Goal: Task Accomplishment & Management: Use online tool/utility

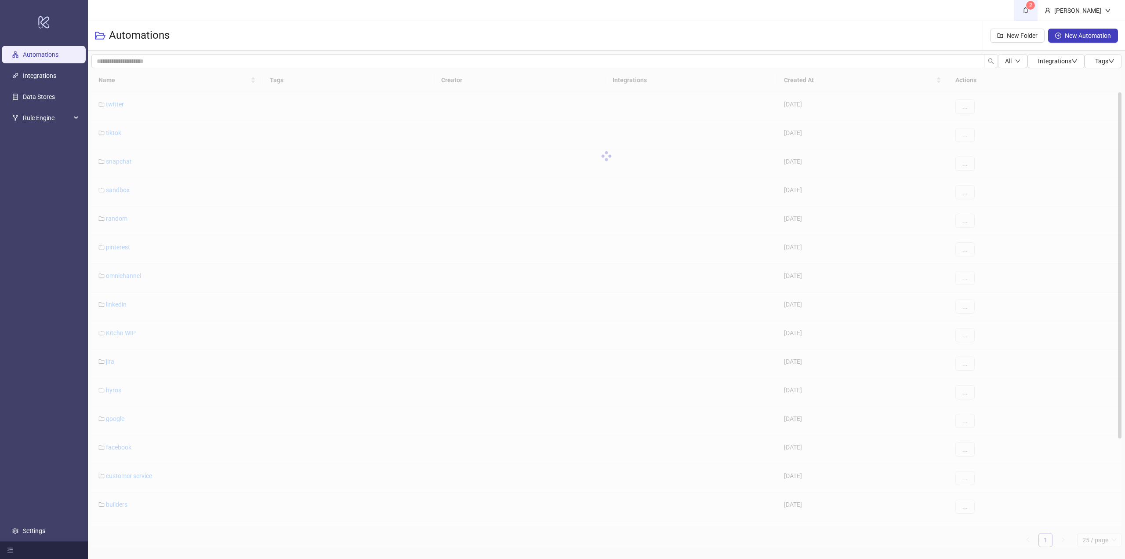
click at [1029, 10] on icon "bell" at bounding box center [1026, 10] width 6 height 6
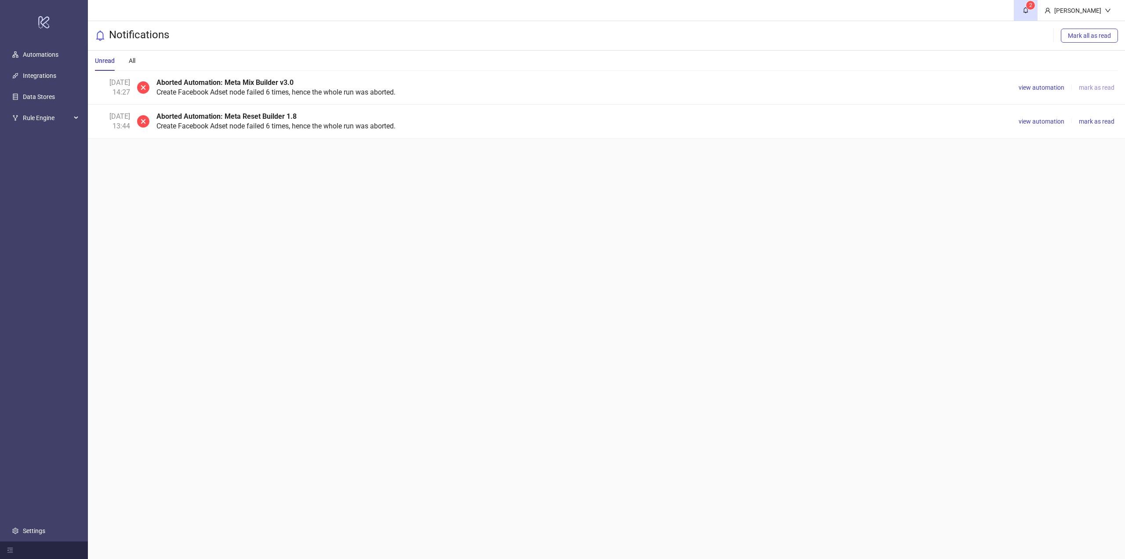
click at [1095, 88] on span "mark as read" at bounding box center [1097, 87] width 36 height 7
click at [1042, 88] on span "view automation" at bounding box center [1042, 87] width 46 height 7
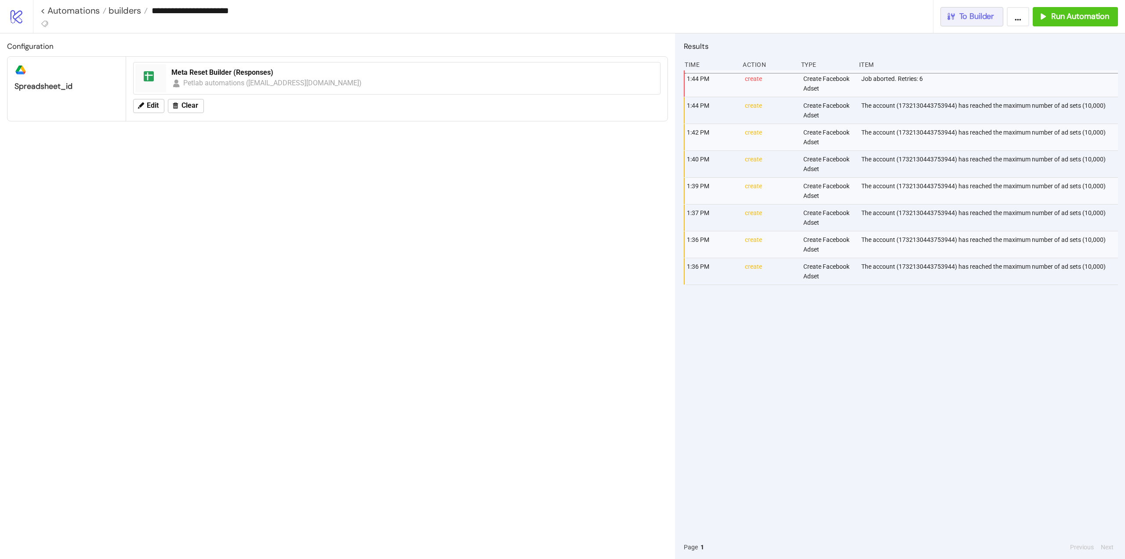
click at [975, 20] on span "To Builder" at bounding box center [977, 16] width 35 height 10
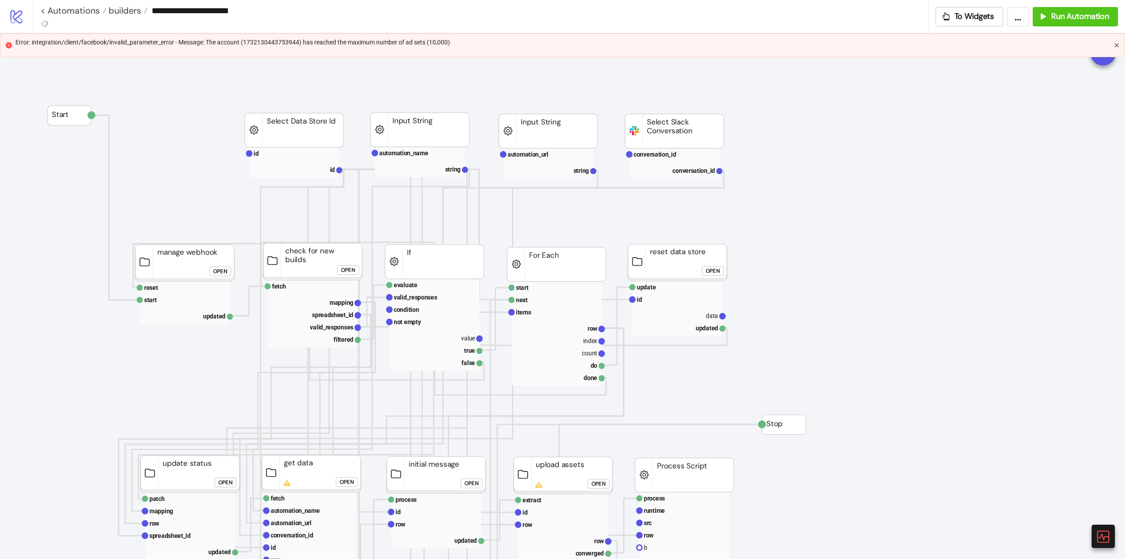
click at [1115, 47] on icon "close" at bounding box center [1117, 45] width 4 height 4
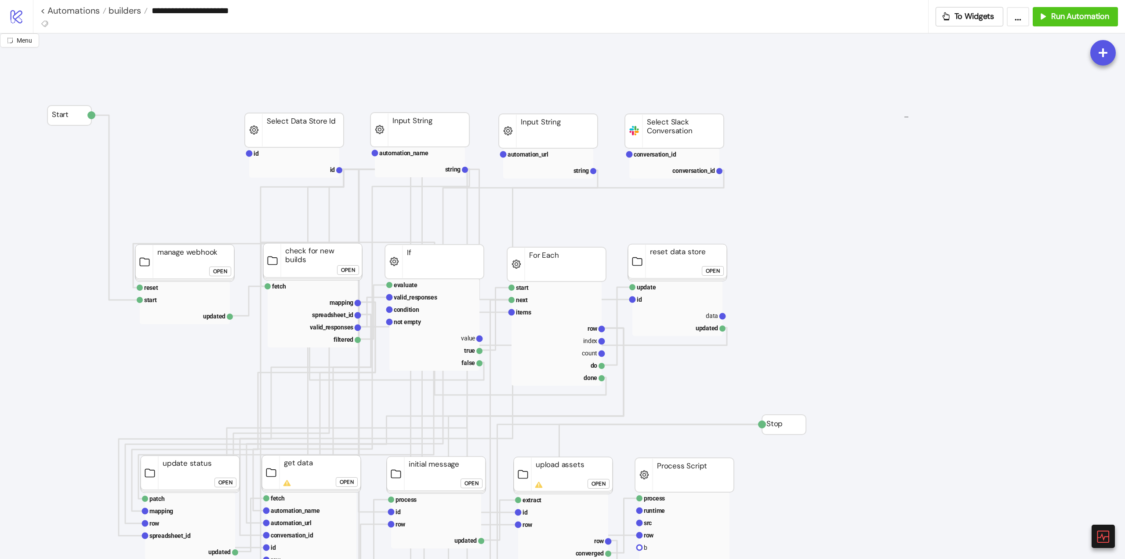
drag, startPoint x: 904, startPoint y: 117, endPoint x: 851, endPoint y: 133, distance: 54.9
click at [1111, 535] on icon at bounding box center [1102, 535] width 15 height 15
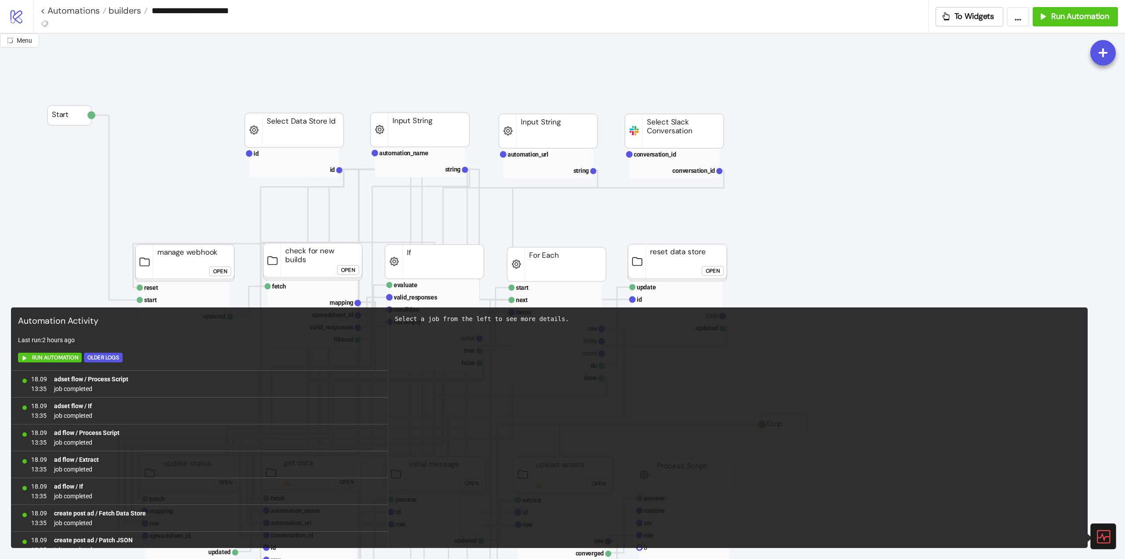
scroll to position [520, 0]
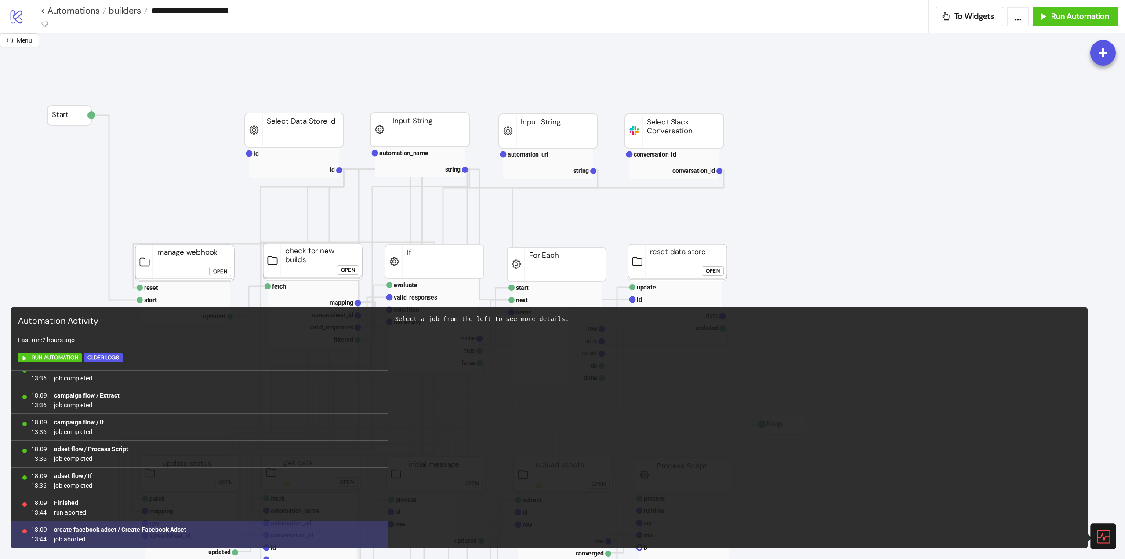
click at [149, 531] on b "create facebook adset / Create Facebook Adset" at bounding box center [120, 529] width 132 height 7
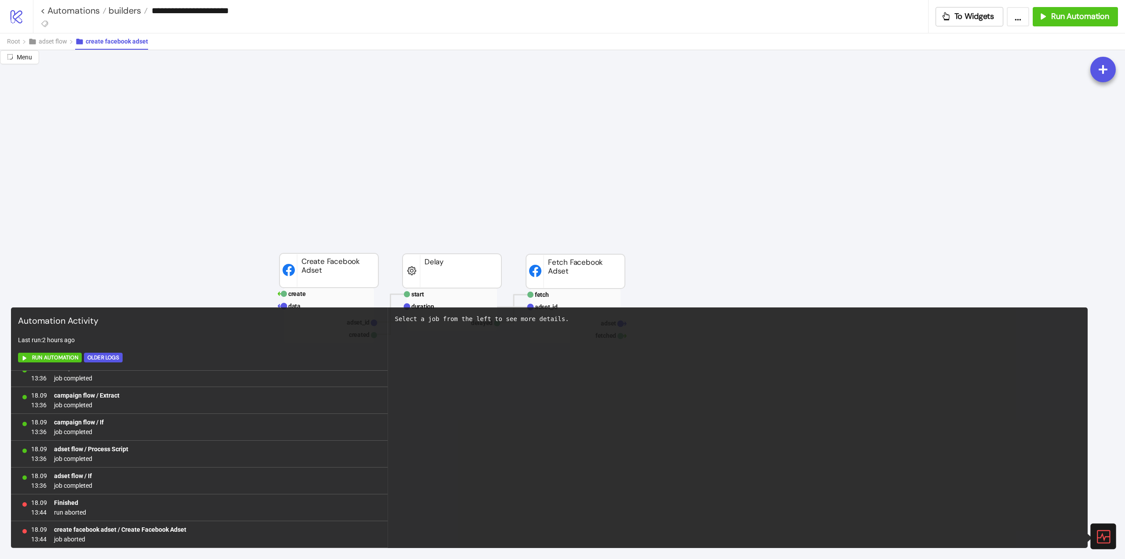
click at [1105, 539] on icon at bounding box center [1103, 536] width 13 height 13
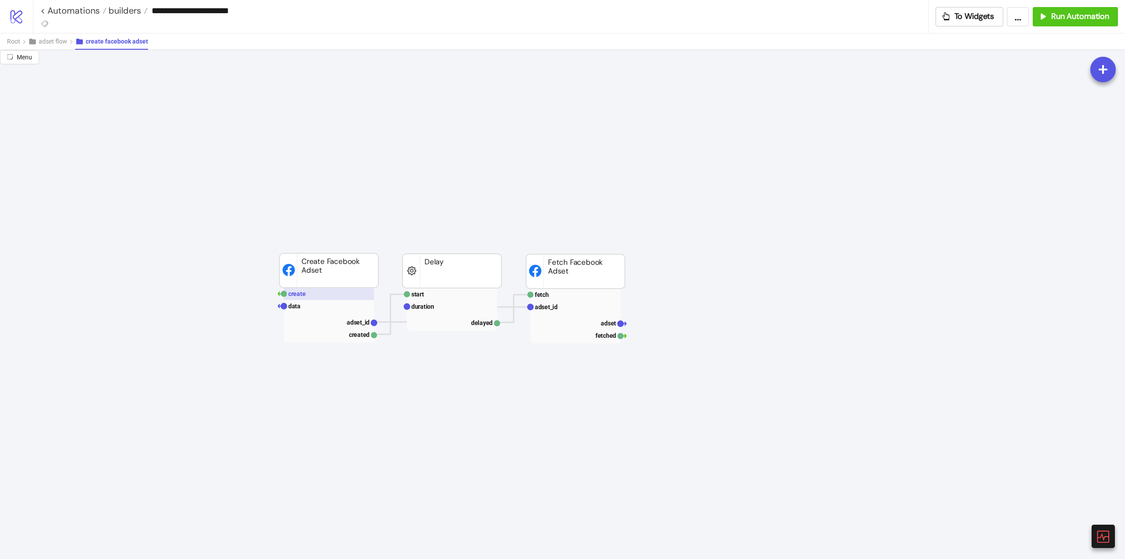
click at [322, 295] on rect at bounding box center [329, 293] width 90 height 12
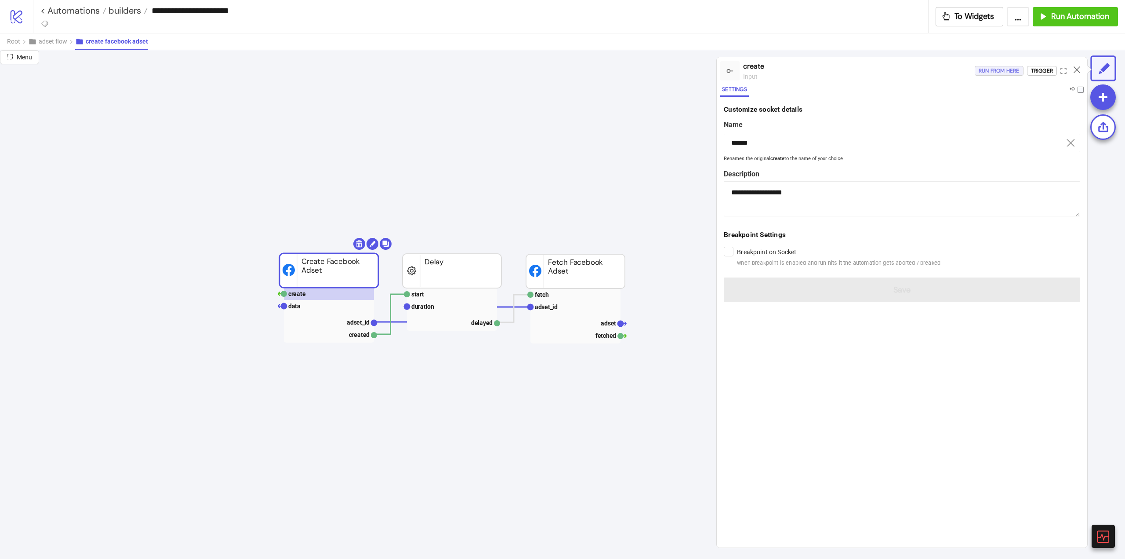
click at [1000, 70] on div "Run from here" at bounding box center [999, 71] width 41 height 10
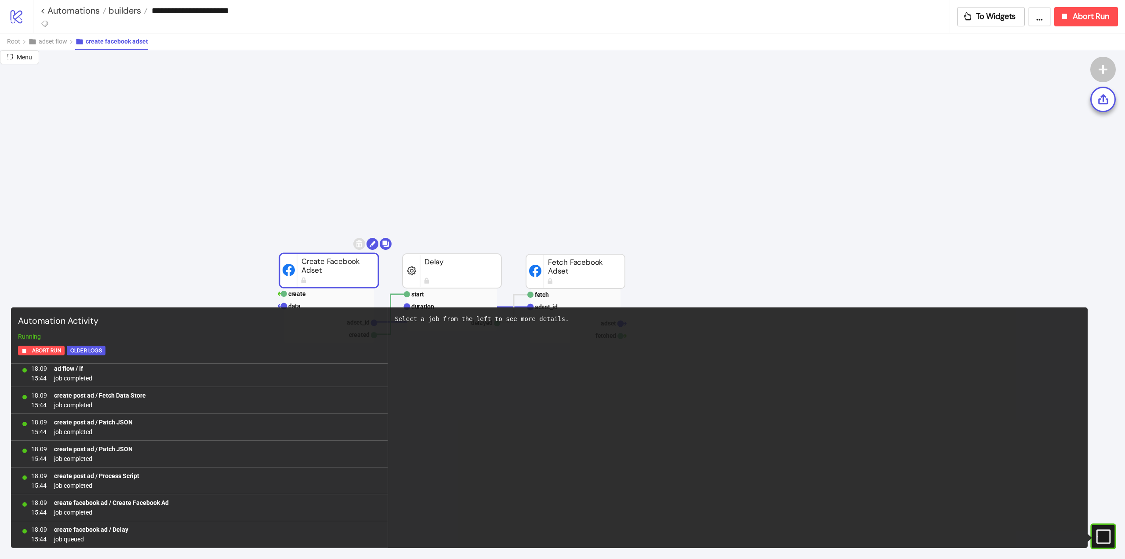
scroll to position [352, 0]
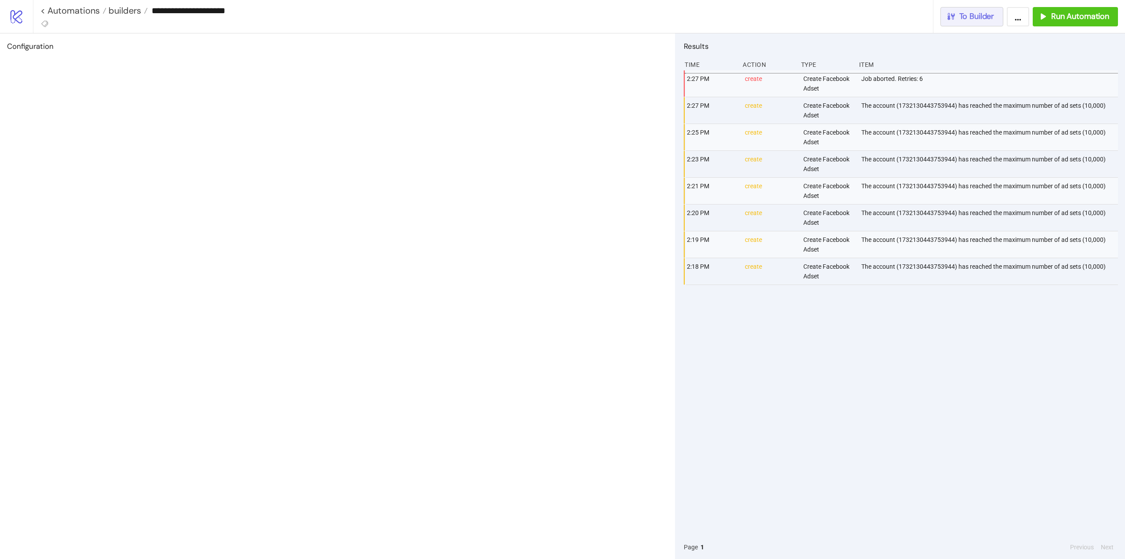
click at [989, 15] on span "To Builder" at bounding box center [977, 16] width 35 height 10
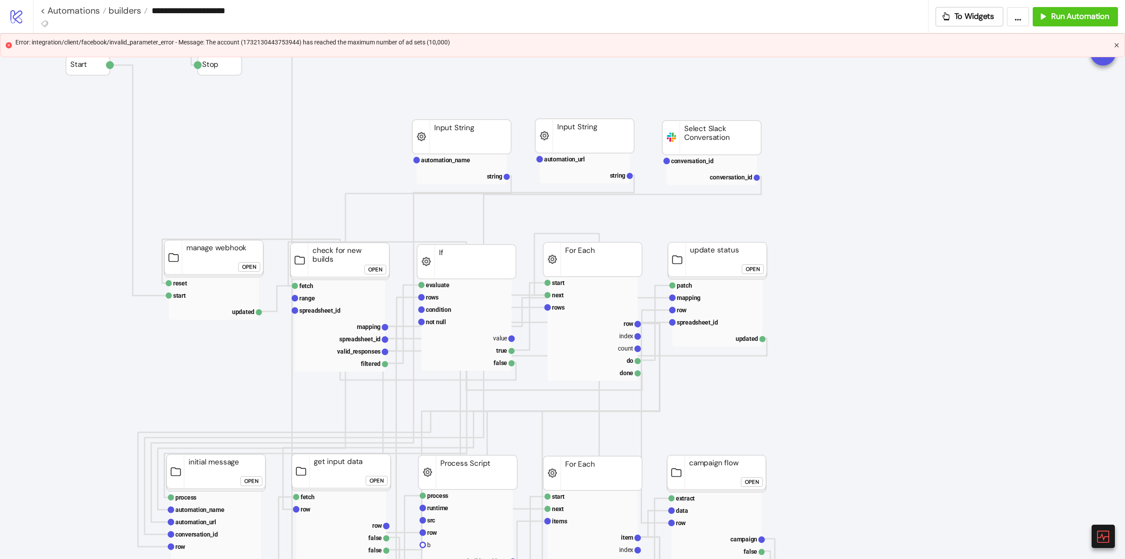
click at [1116, 44] on icon "close" at bounding box center [1117, 45] width 4 height 4
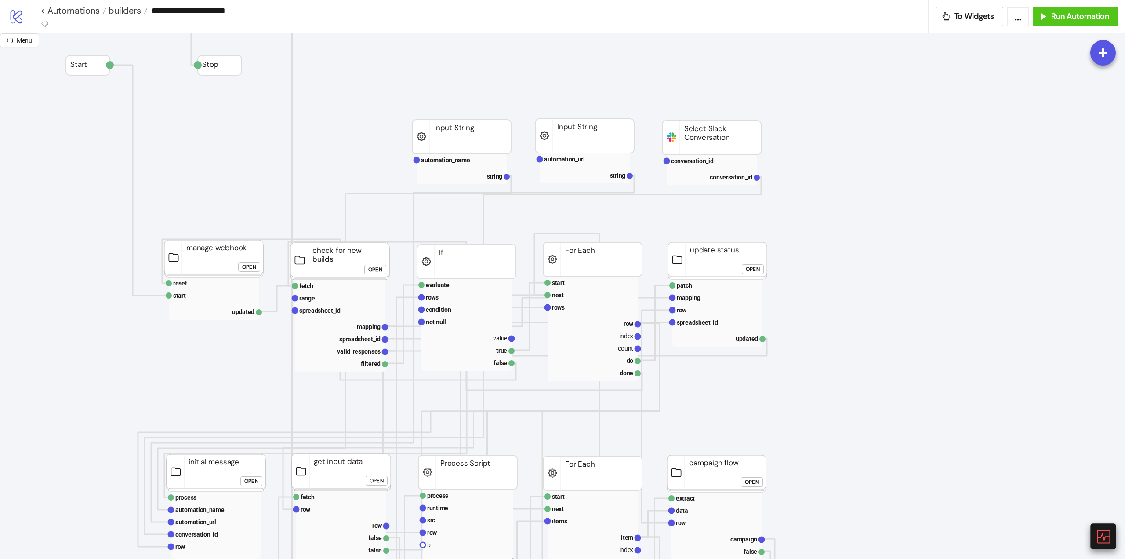
click at [1100, 536] on icon at bounding box center [1102, 535] width 15 height 15
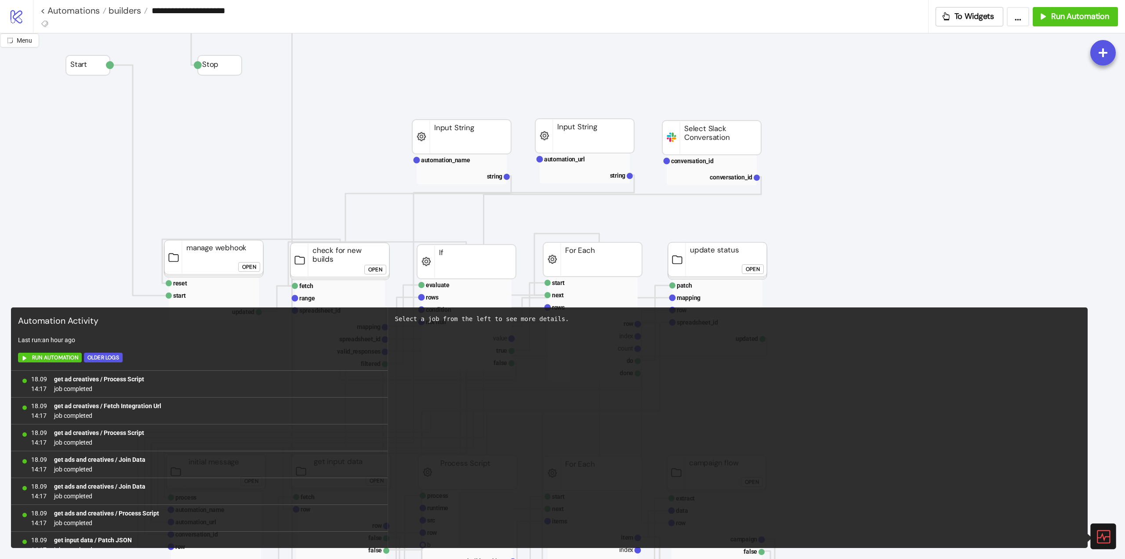
scroll to position [520, 0]
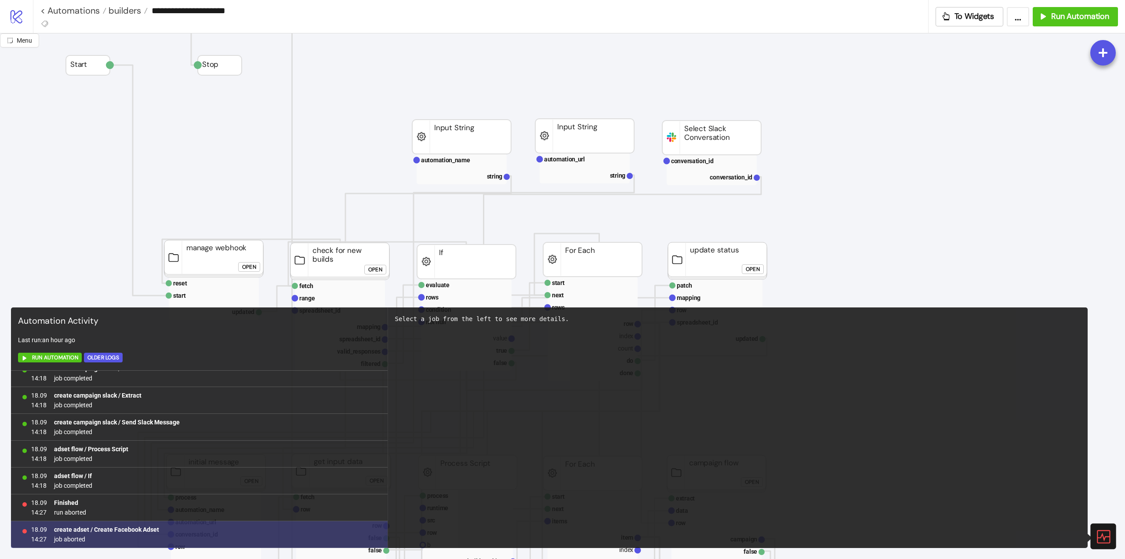
click at [113, 531] on b "create adset / Create Facebook Adset" at bounding box center [106, 529] width 105 height 7
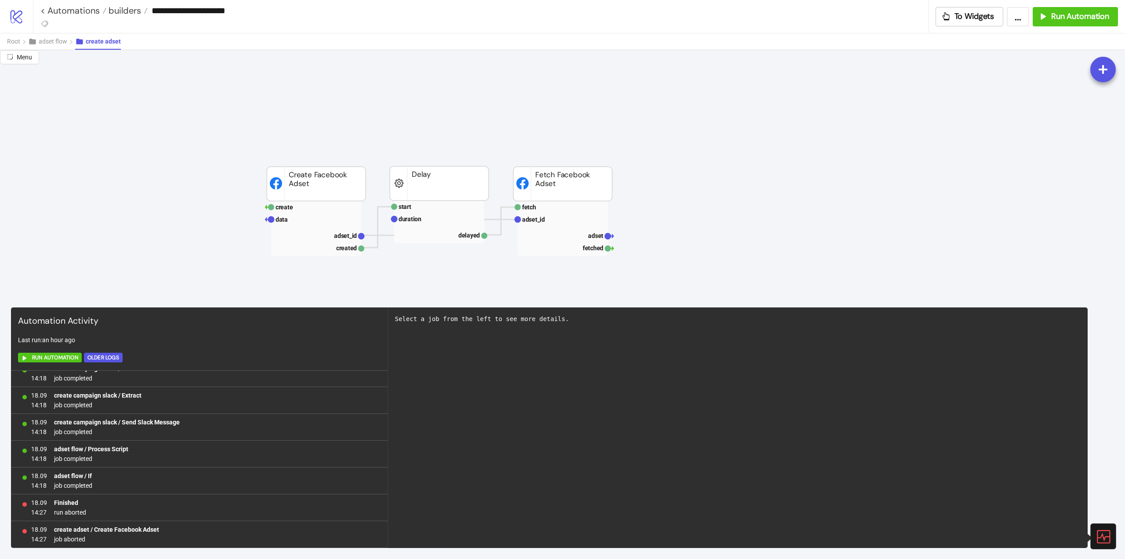
click at [1109, 533] on icon at bounding box center [1102, 535] width 15 height 15
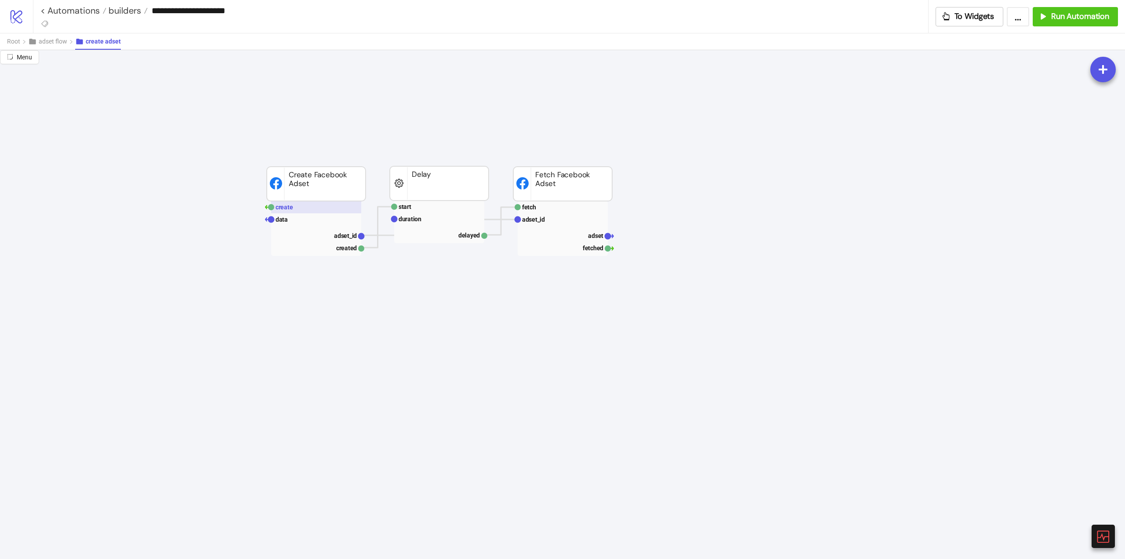
click at [314, 206] on rect at bounding box center [316, 207] width 90 height 12
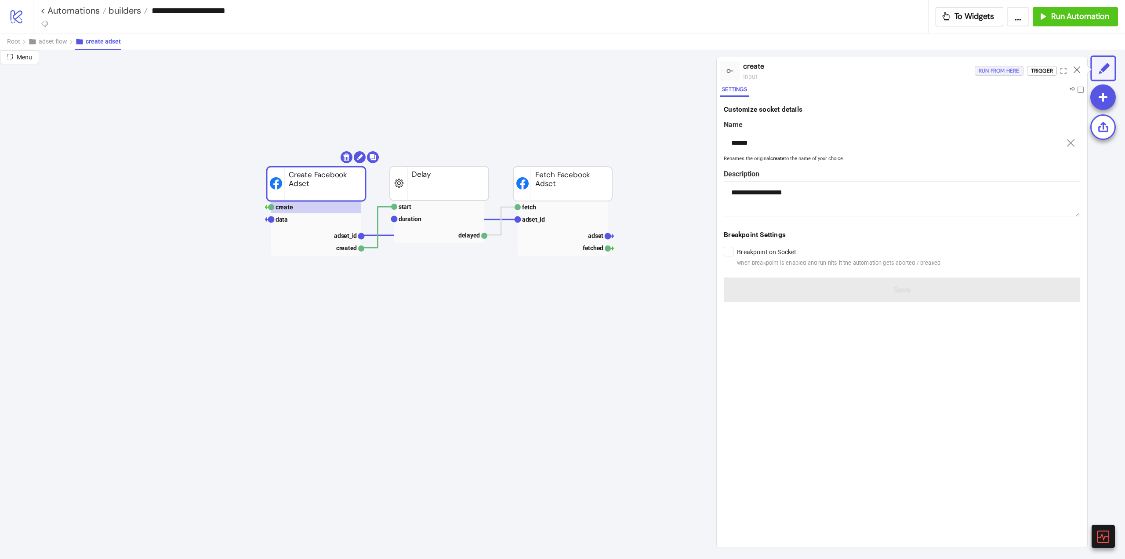
click at [1007, 70] on div "Run from here" at bounding box center [999, 71] width 41 height 10
